Goal: Check status: Check status

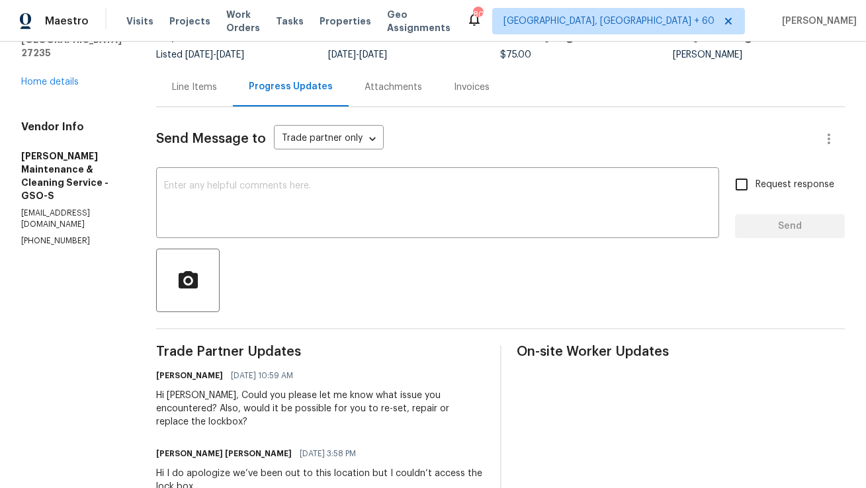
scroll to position [158, 0]
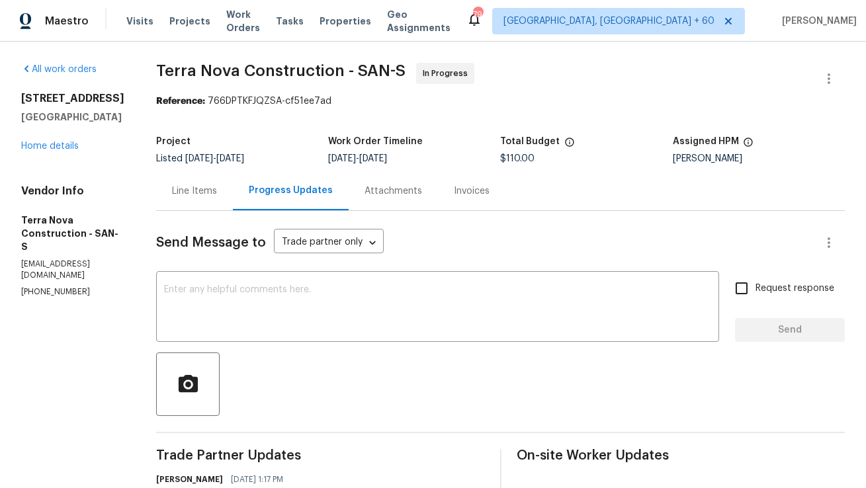
click at [217, 193] on div "Line Items" at bounding box center [194, 191] width 45 height 13
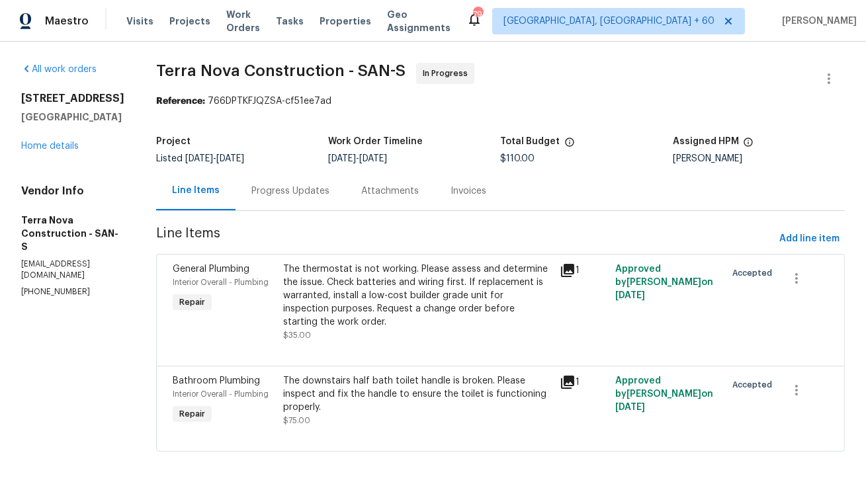
click at [327, 194] on div "Progress Updates" at bounding box center [290, 191] width 78 height 13
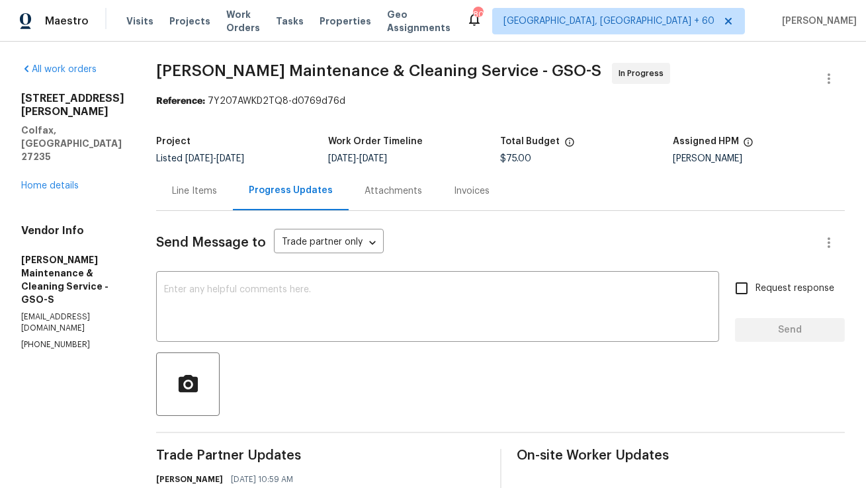
click at [217, 190] on div "Line Items" at bounding box center [194, 191] width 45 height 13
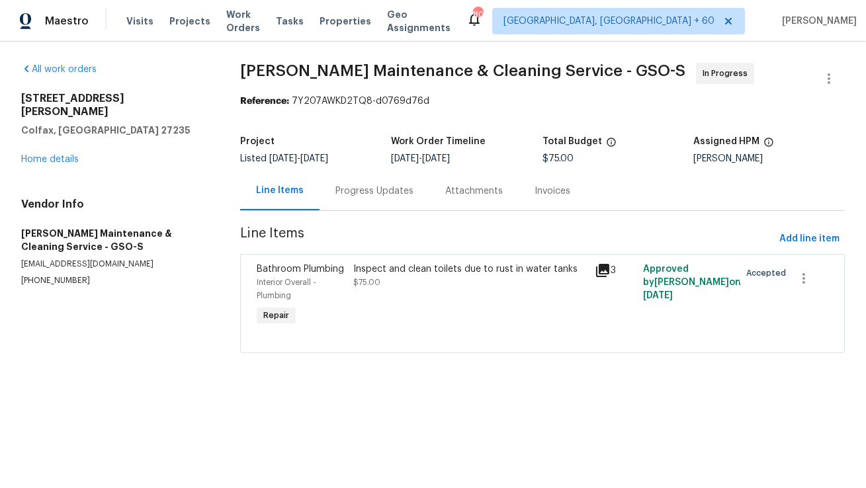
click at [363, 196] on div "Progress Updates" at bounding box center [374, 191] width 78 height 13
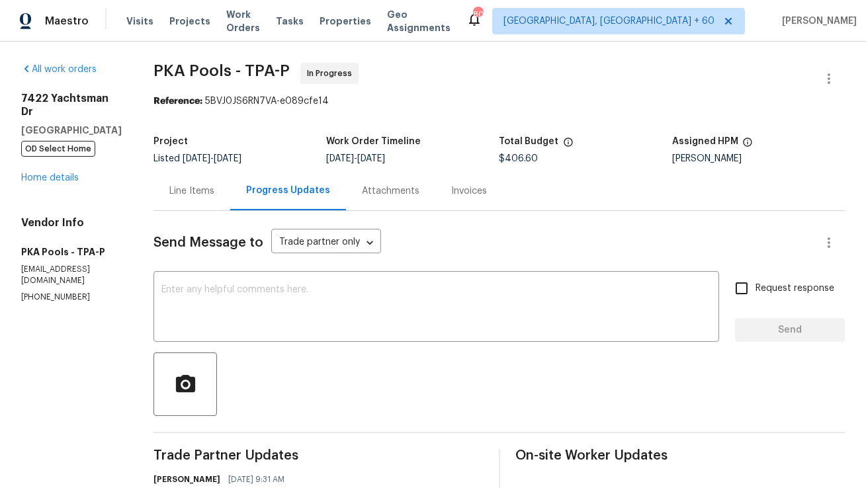
click at [191, 196] on div "Line Items" at bounding box center [191, 191] width 45 height 13
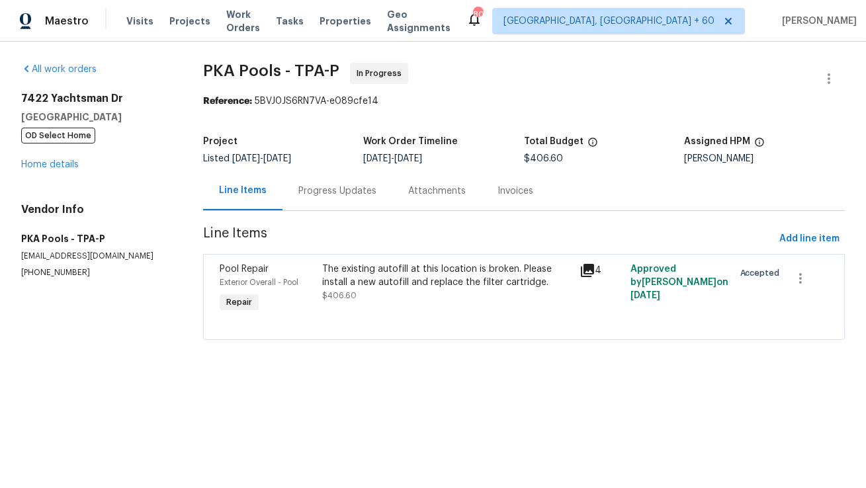
click at [300, 198] on div "Progress Updates" at bounding box center [338, 190] width 110 height 39
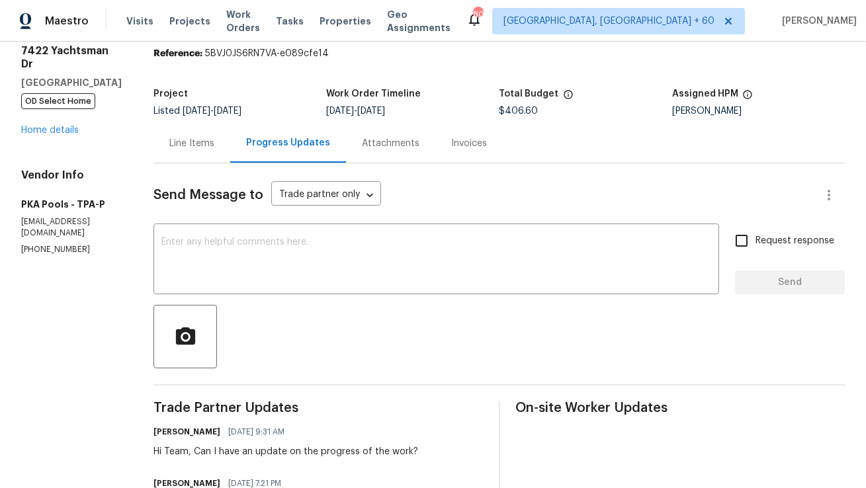
scroll to position [15, 0]
